Goal: Information Seeking & Learning: Learn about a topic

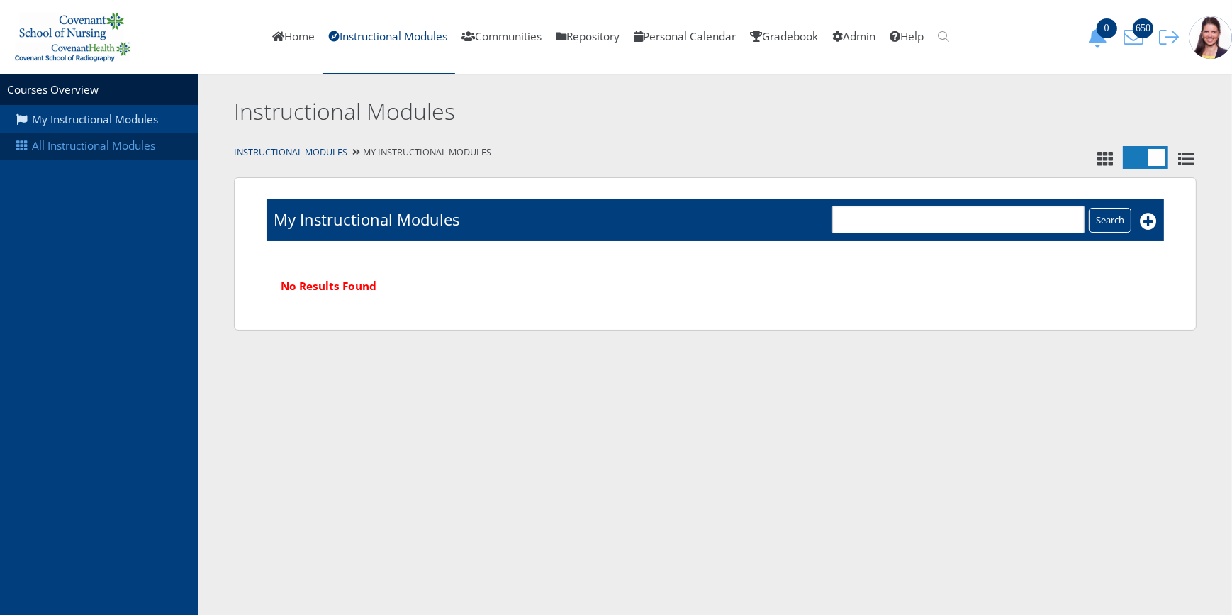
click at [128, 154] on link "All Instructional Modules" at bounding box center [99, 146] width 198 height 27
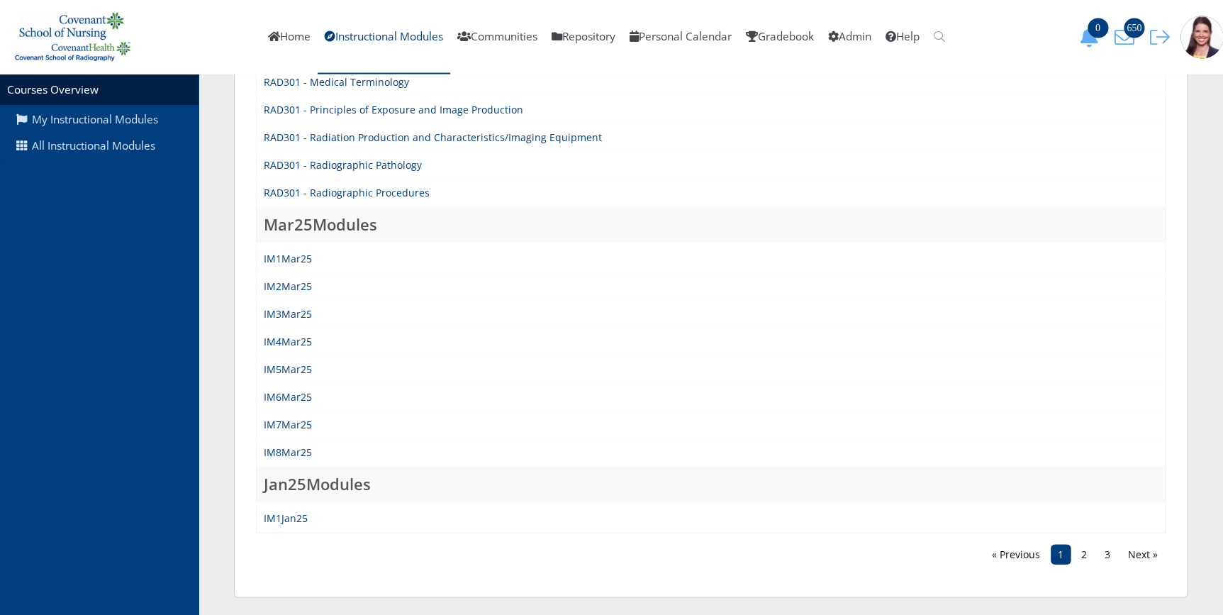
scroll to position [1399, 0]
click at [1133, 554] on link "Next »" at bounding box center [1143, 552] width 44 height 20
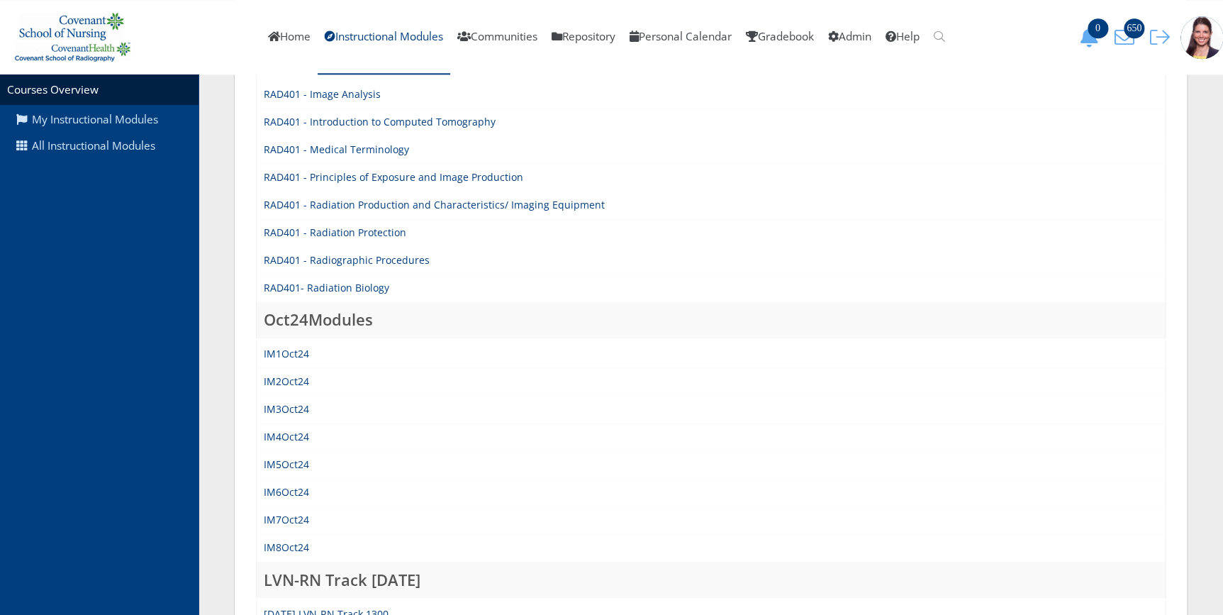
scroll to position [1031, 0]
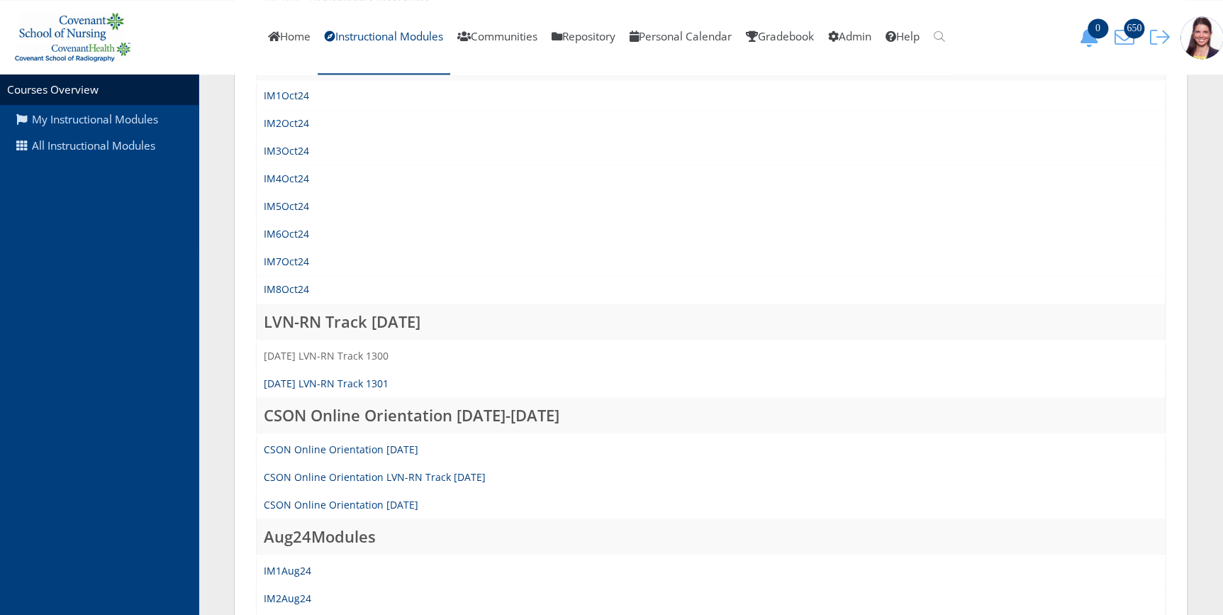
click at [315, 357] on link "[DATE] LVN-RN Track 1300" at bounding box center [326, 354] width 125 height 13
